Goal: Transaction & Acquisition: Purchase product/service

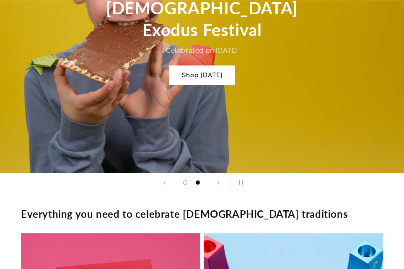
click at [44, 56] on div "[DEMOGRAPHIC_DATA] culture Celebrate [DATE], The [DEMOGRAPHIC_DATA] Exodus Fest…" at bounding box center [202, 22] width 228 height 160
click at [44, 56] on link "Shop [DATE]" at bounding box center [202, 75] width 66 height 20
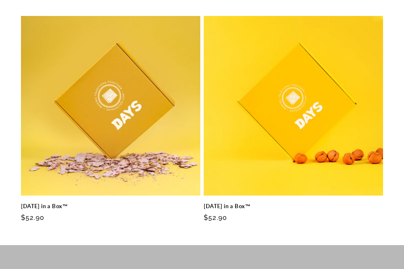
scroll to position [377, 0]
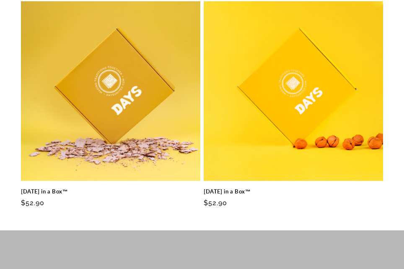
click at [145, 188] on link "[DATE] in a Box™" at bounding box center [110, 191] width 179 height 7
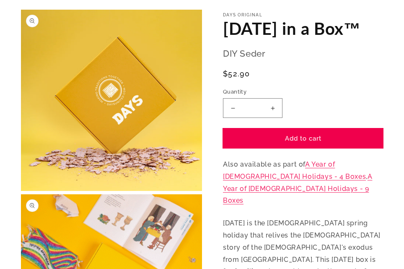
scroll to position [126, 0]
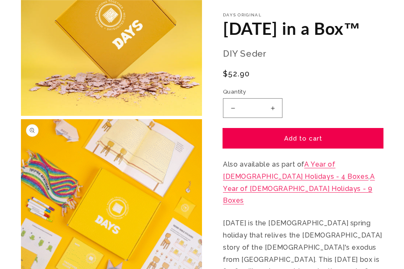
click at [329, 142] on button "Add to cart" at bounding box center [303, 138] width 160 height 20
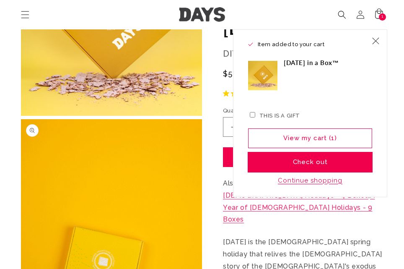
click at [328, 156] on button "Check out" at bounding box center [310, 162] width 124 height 20
